Goal: Information Seeking & Learning: Learn about a topic

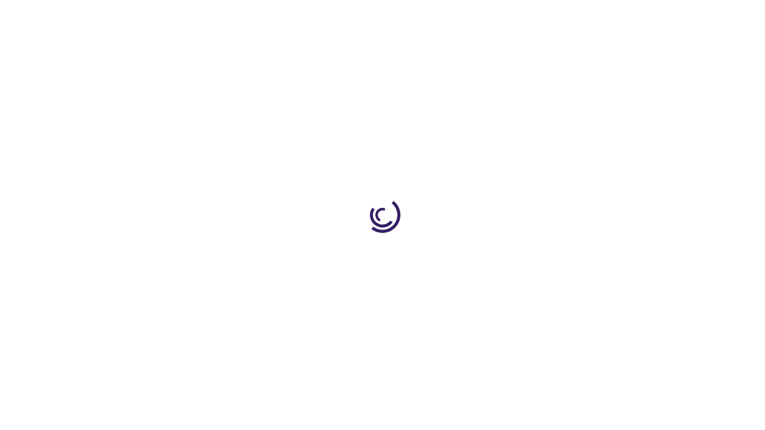
scroll to position [1660, 0]
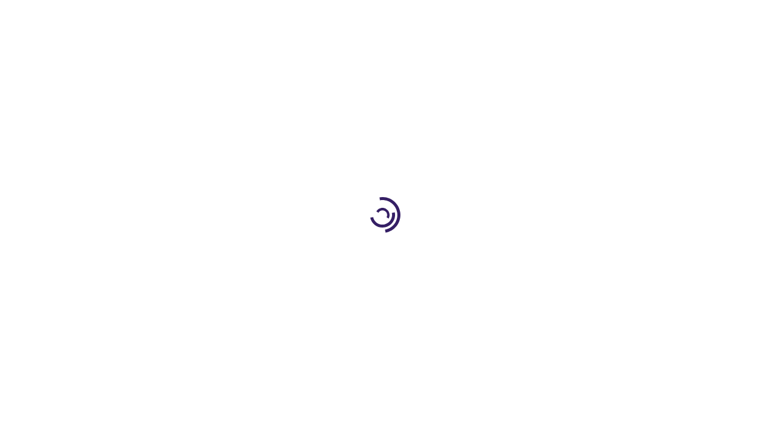
scroll to position [710, 0]
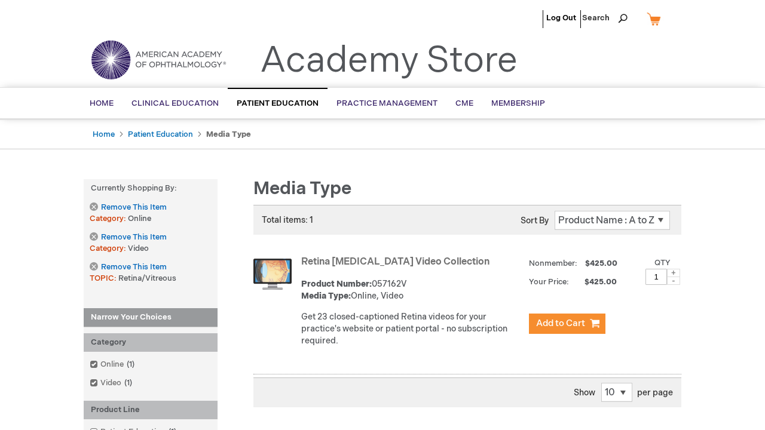
scroll to position [1644, 0]
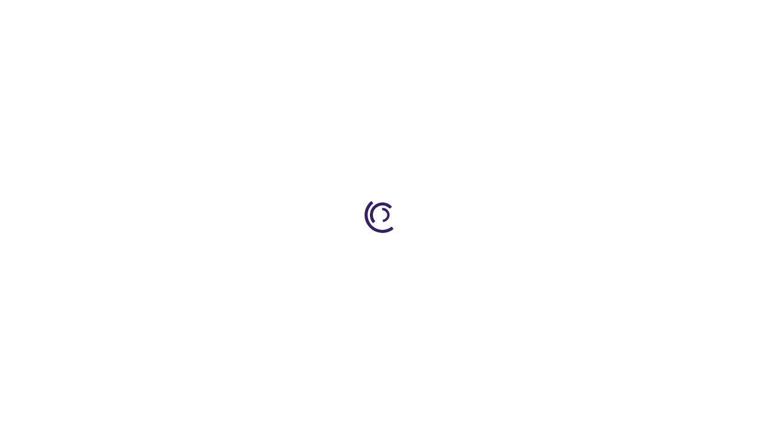
scroll to position [284, 0]
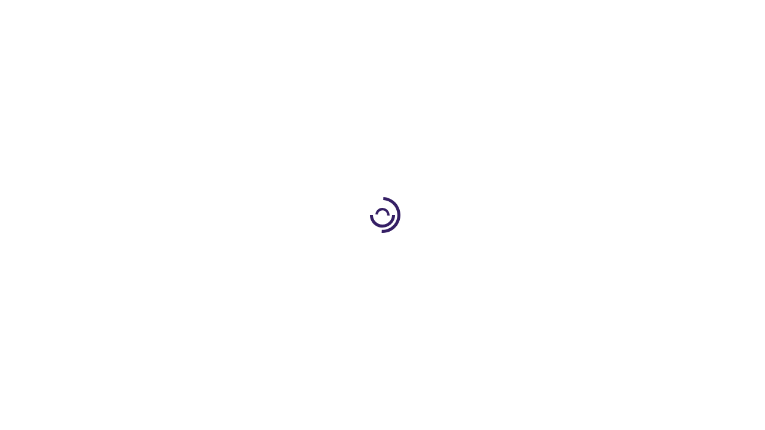
scroll to position [304, 0]
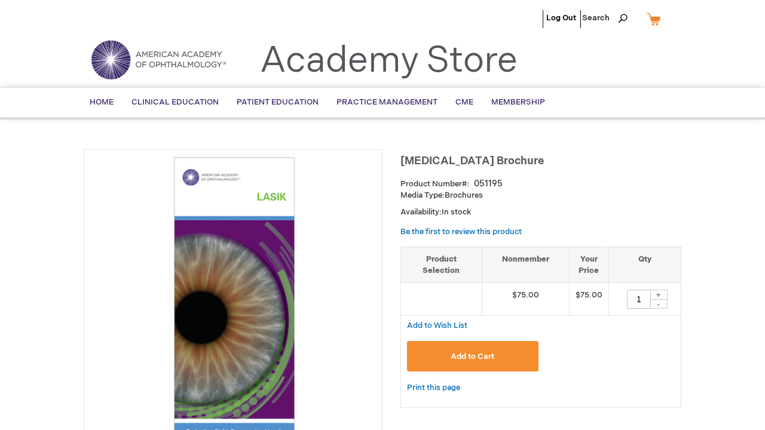
scroll to position [2890, 0]
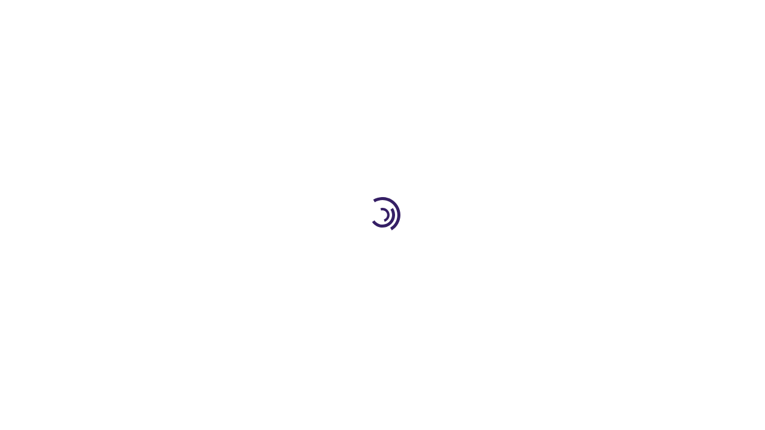
scroll to position [1987, 0]
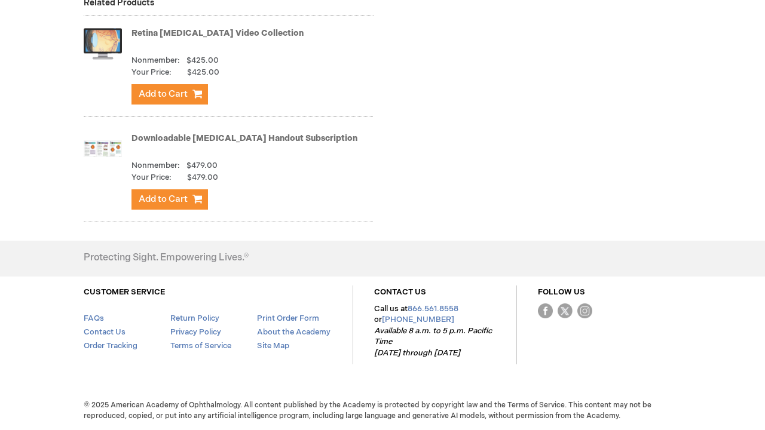
scroll to position [2204, 0]
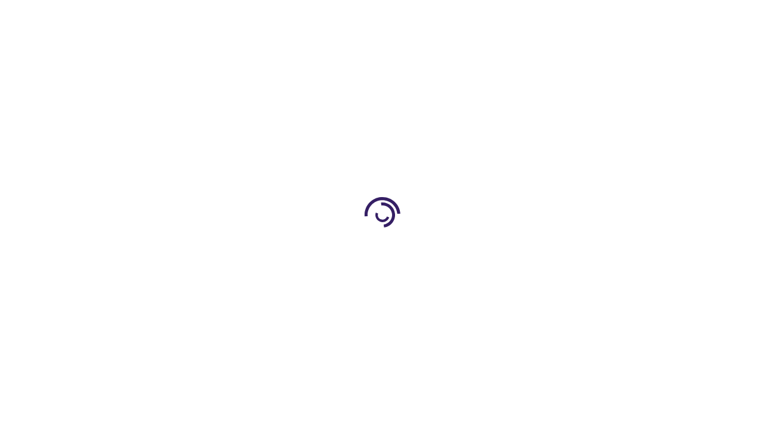
scroll to position [1103, 0]
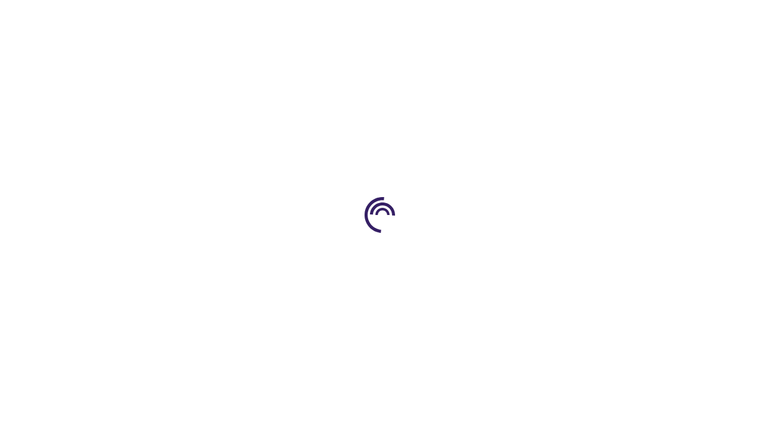
scroll to position [294, 0]
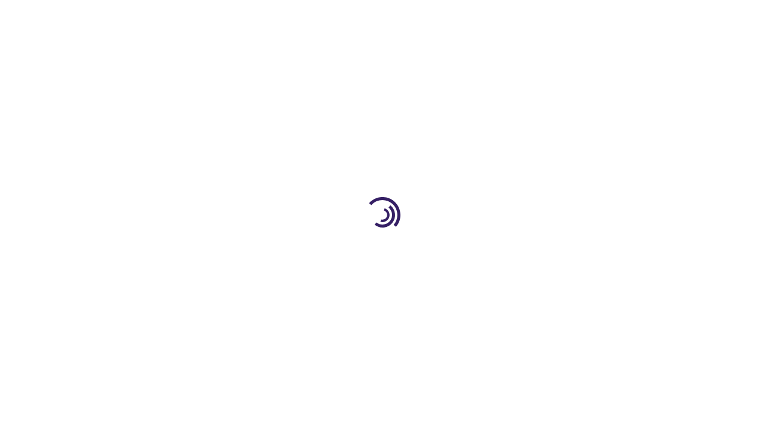
scroll to position [1511, 0]
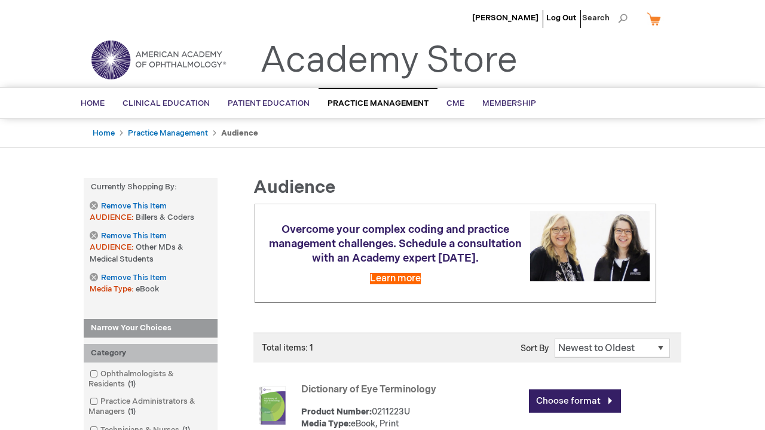
scroll to position [554, 0]
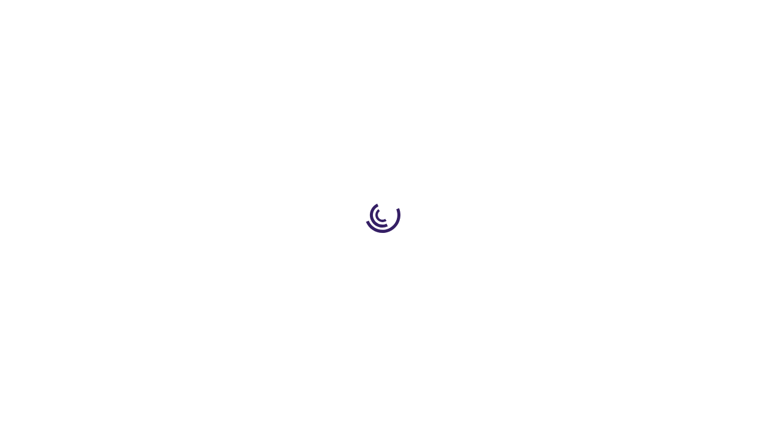
scroll to position [1654, 0]
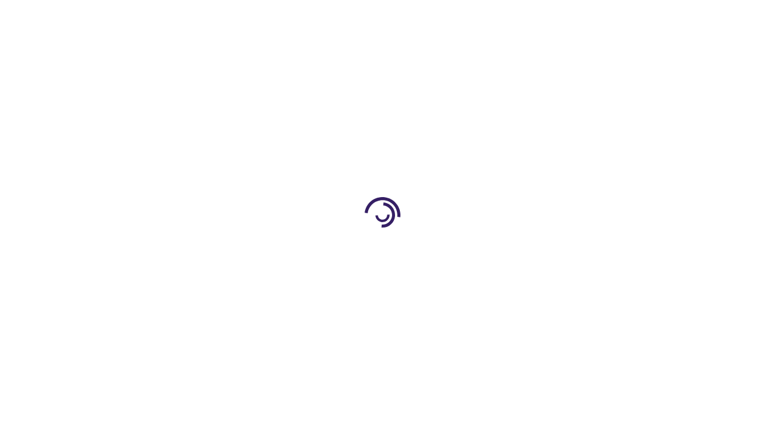
scroll to position [1624, 0]
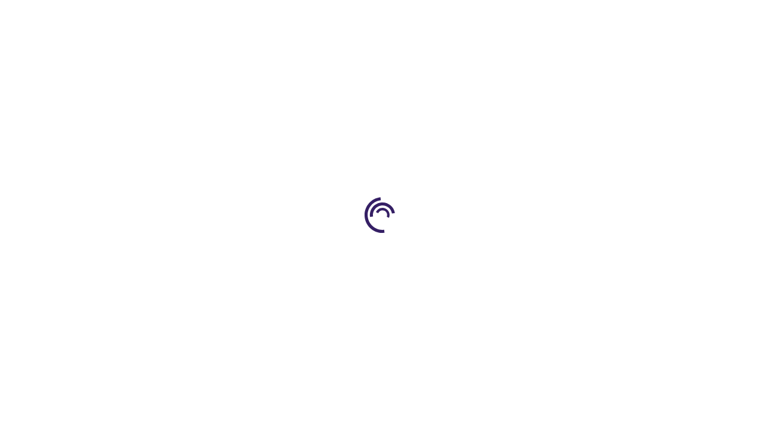
scroll to position [507, 0]
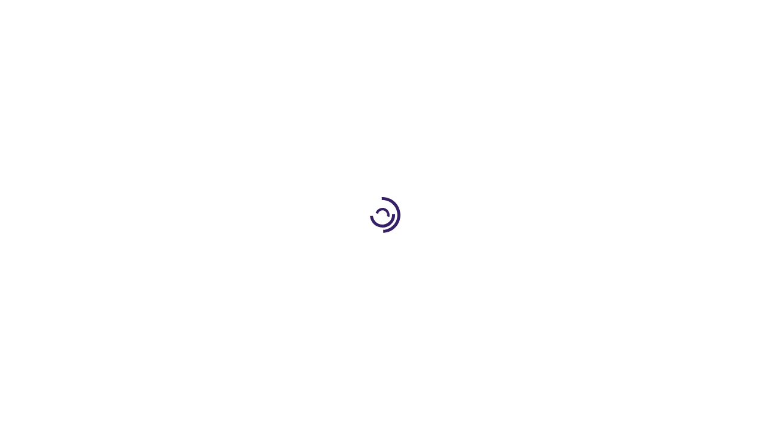
scroll to position [1003, 0]
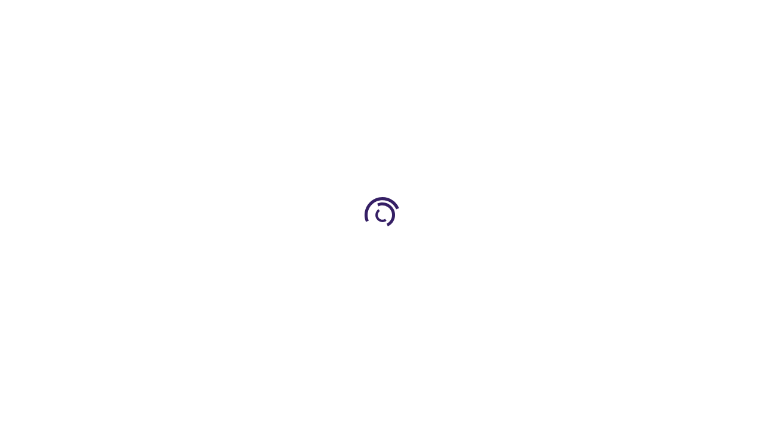
scroll to position [2252, 0]
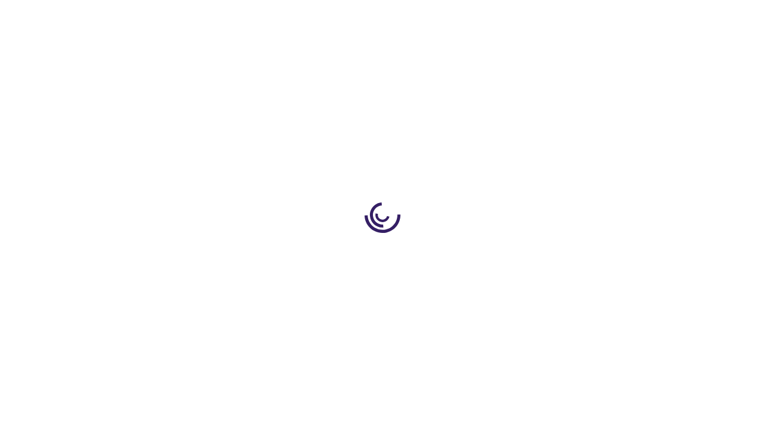
scroll to position [294, 0]
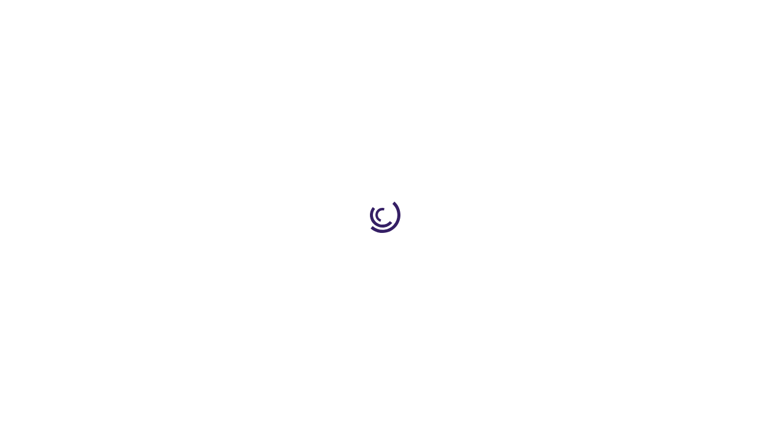
scroll to position [471, 0]
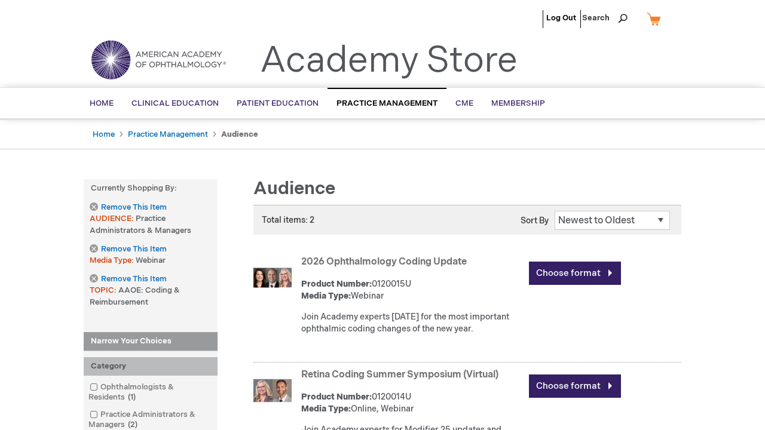
scroll to position [531, 0]
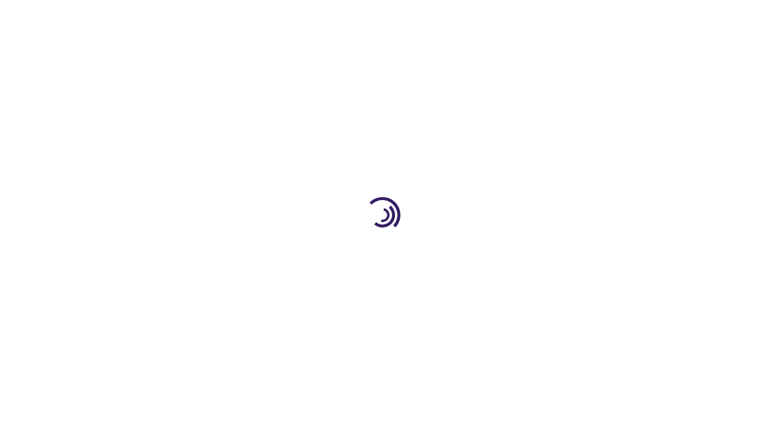
scroll to position [523, 0]
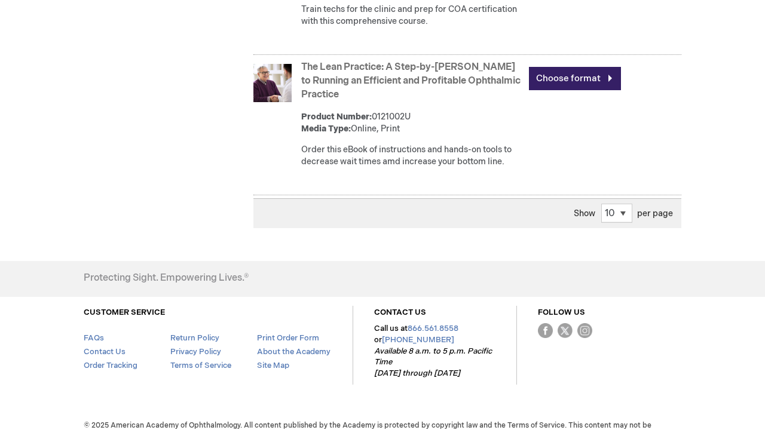
scroll to position [1573, 0]
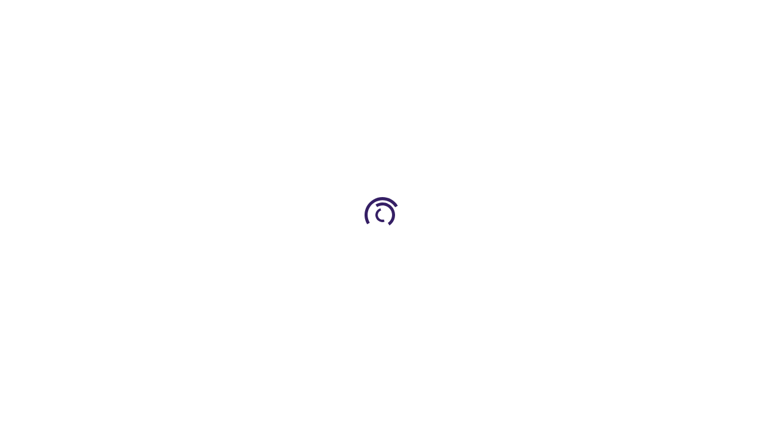
scroll to position [916, 0]
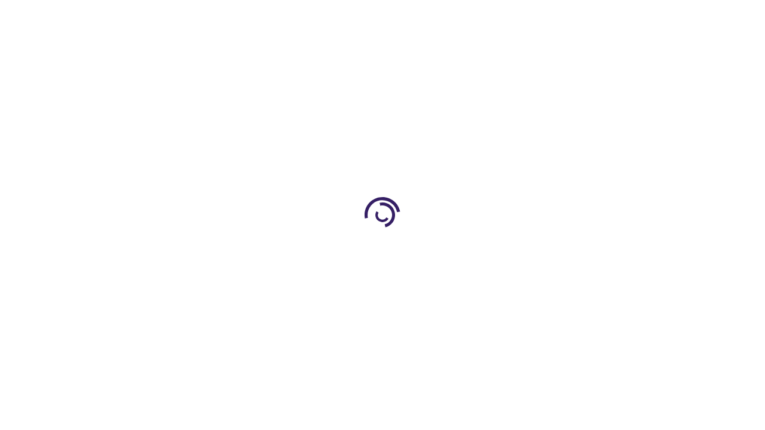
scroll to position [692, 0]
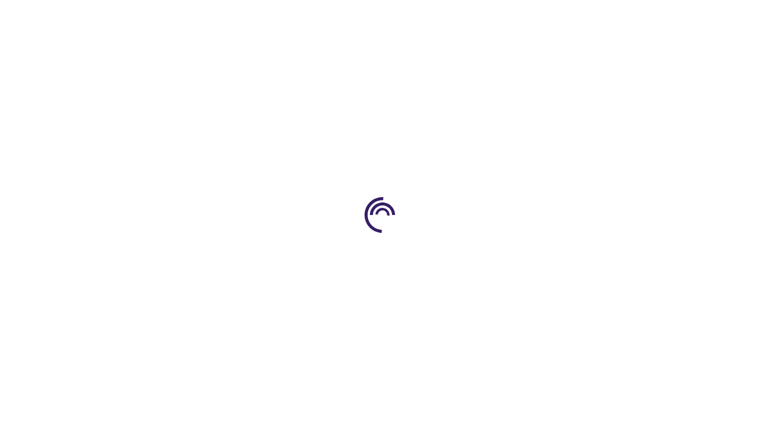
scroll to position [1759, 0]
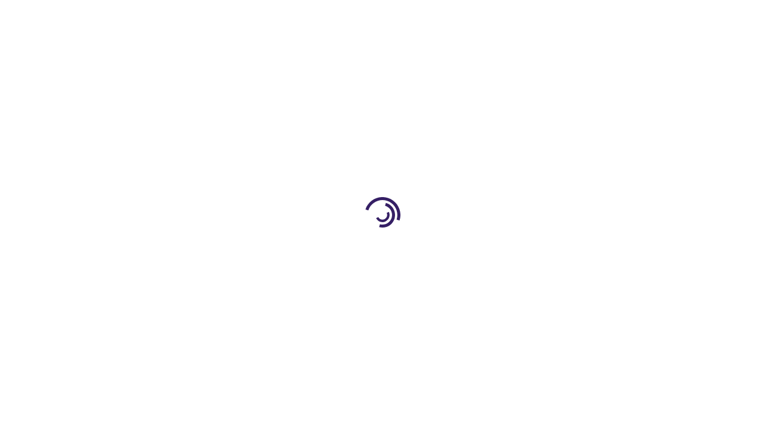
scroll to position [1635, 0]
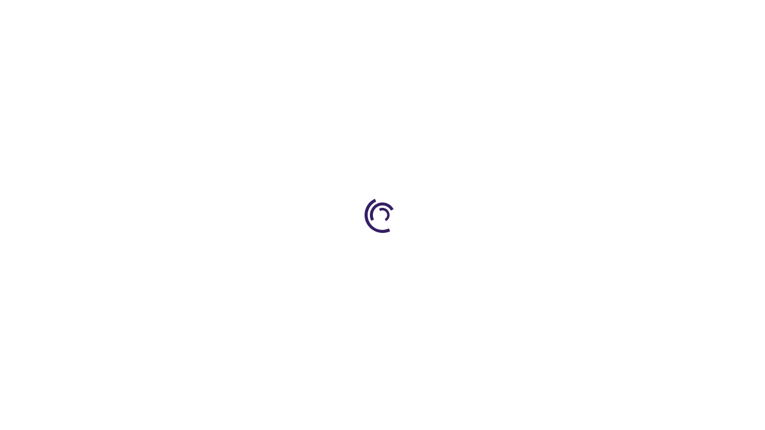
scroll to position [1831, 0]
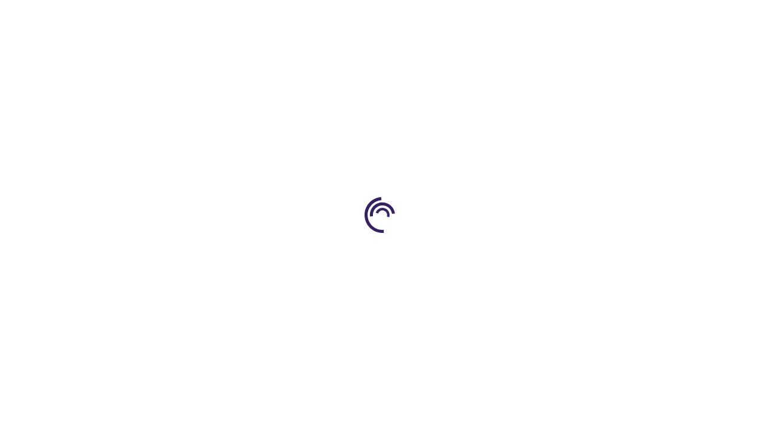
scroll to position [1908, 0]
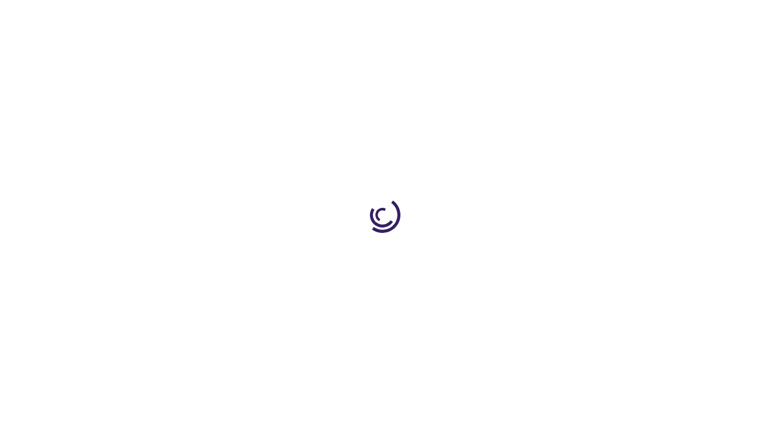
scroll to position [540, 0]
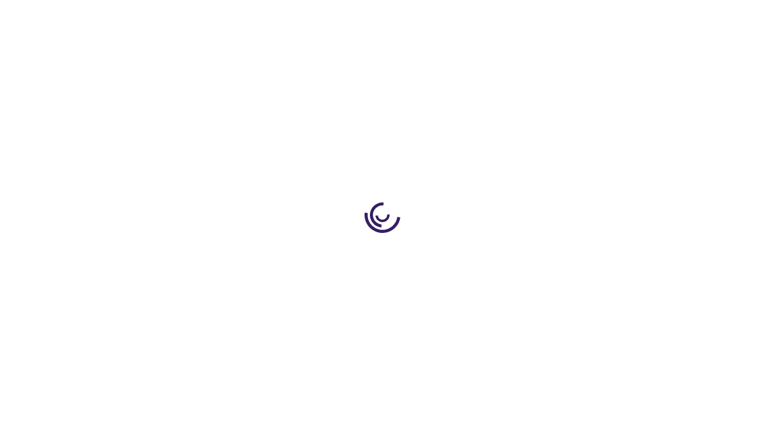
scroll to position [626, 0]
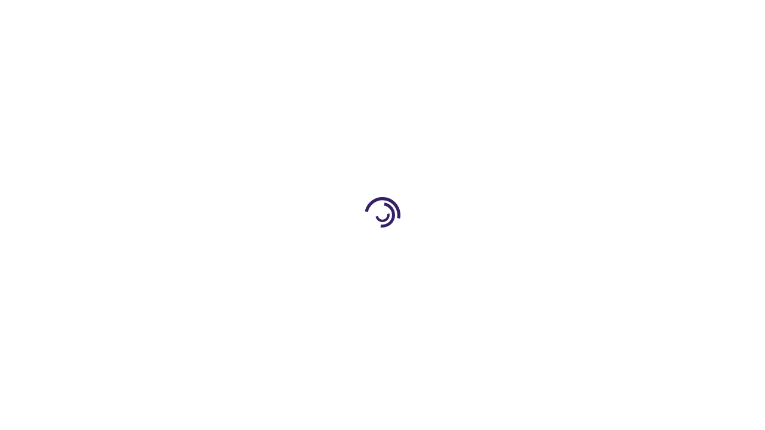
scroll to position [156, 0]
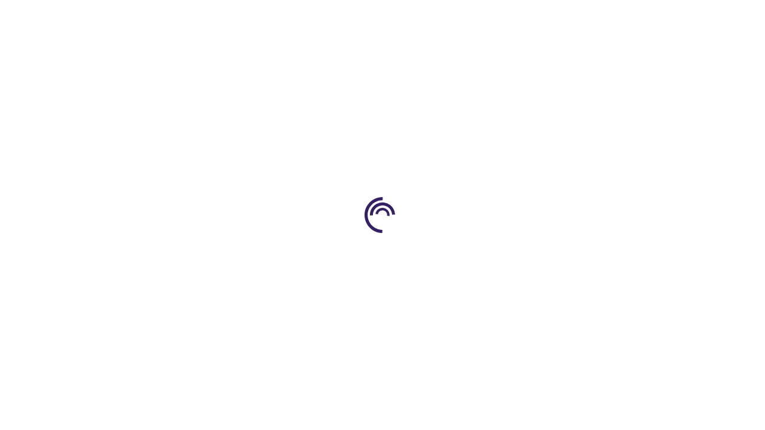
scroll to position [369, 0]
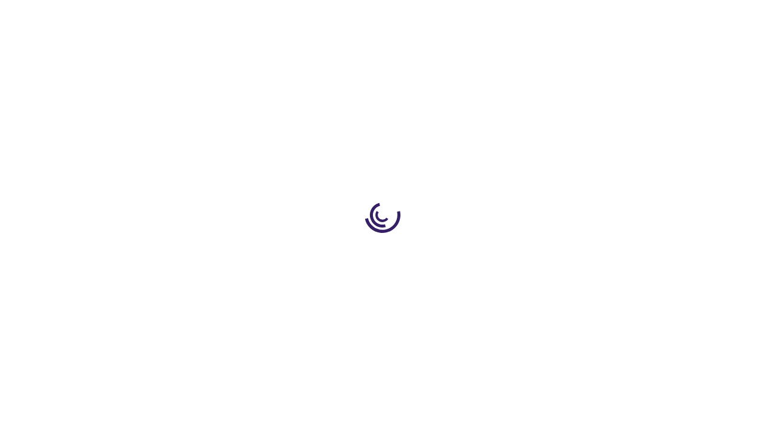
scroll to position [1624, 0]
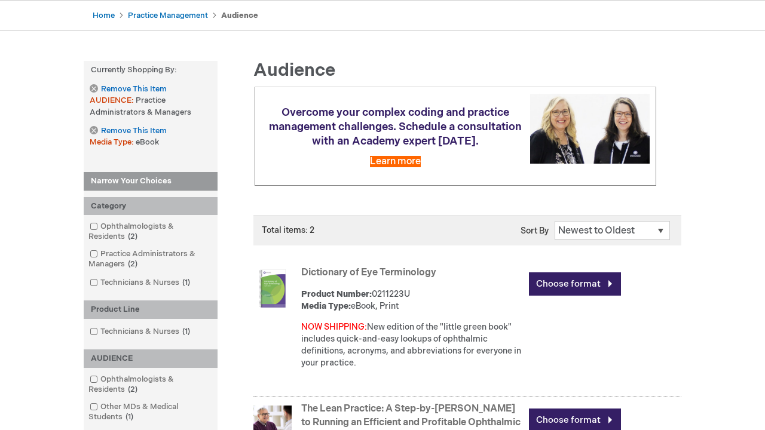
scroll to position [605, 0]
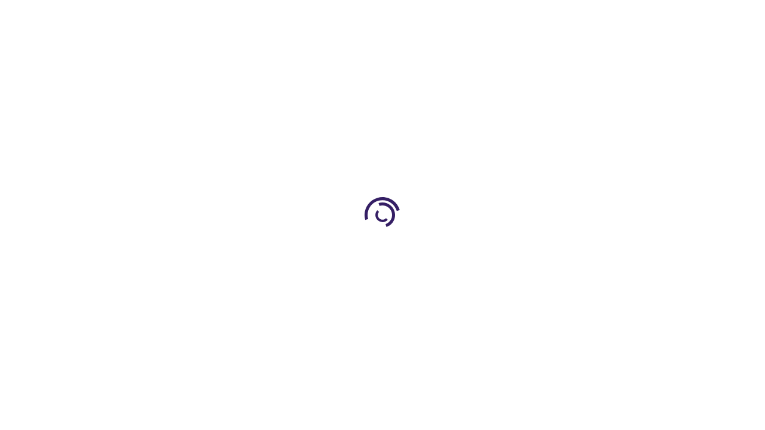
scroll to position [10, 0]
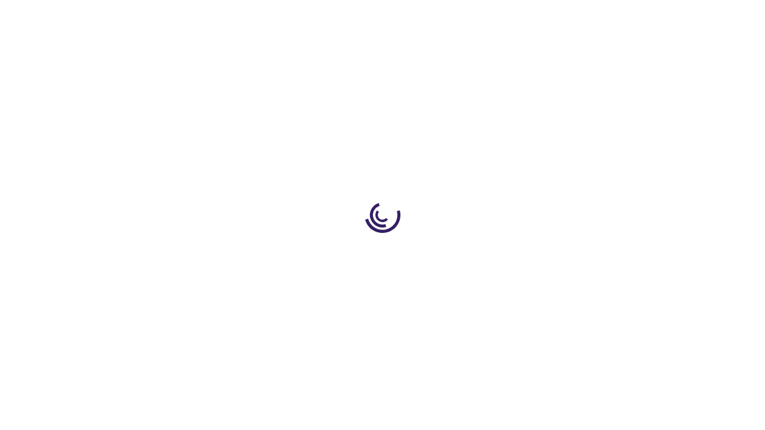
scroll to position [328, 0]
